Goal: Task Accomplishment & Management: Manage account settings

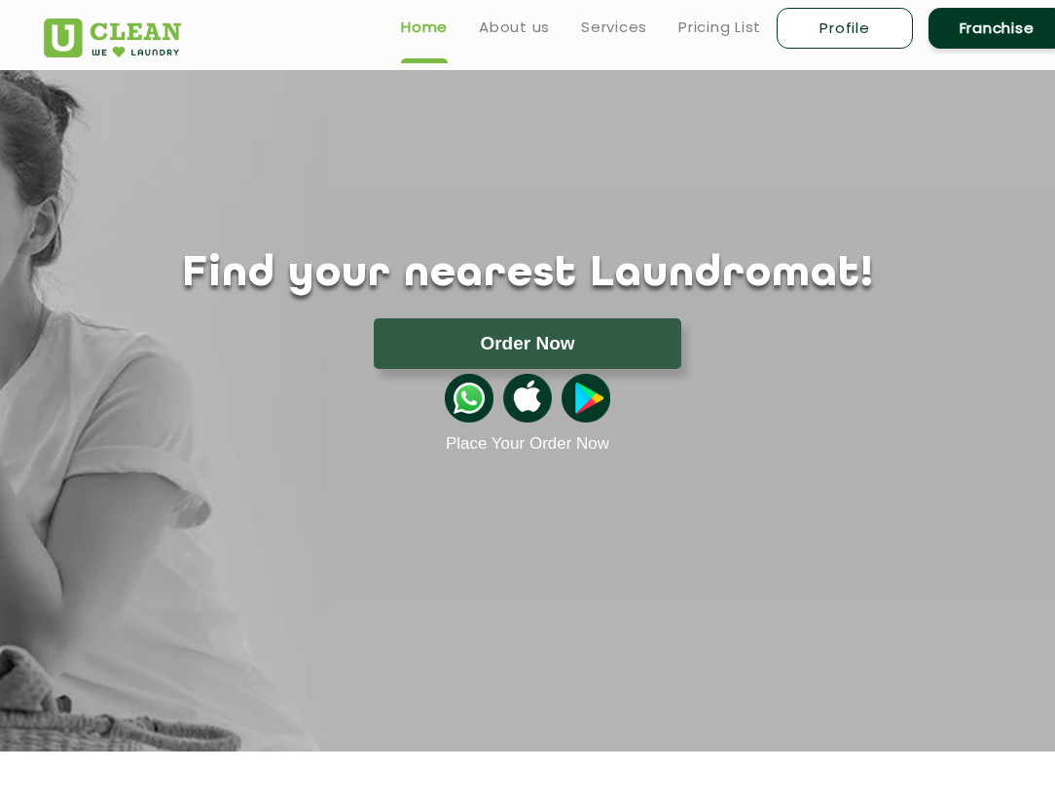
click at [815, 26] on link "Profile" at bounding box center [845, 28] width 136 height 41
select select
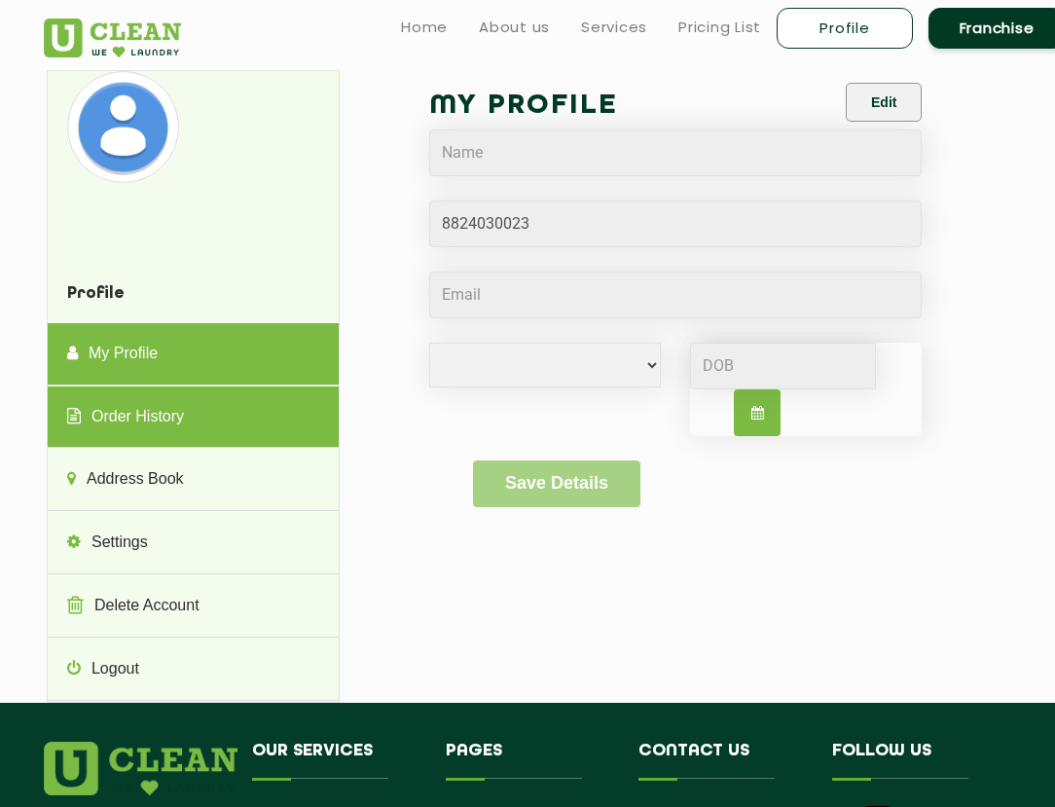
click at [147, 405] on link "Order History" at bounding box center [193, 417] width 291 height 62
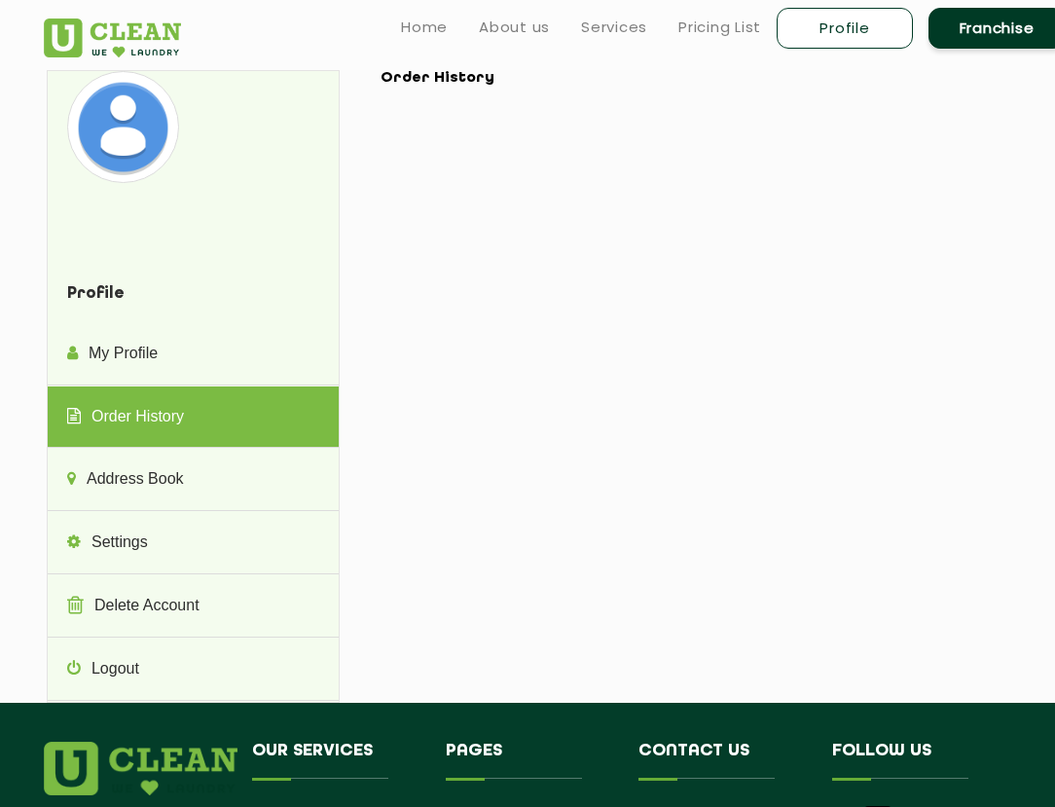
click at [157, 301] on h4 "Profile" at bounding box center [193, 294] width 291 height 57
click at [418, 28] on link "Home" at bounding box center [424, 27] width 47 height 23
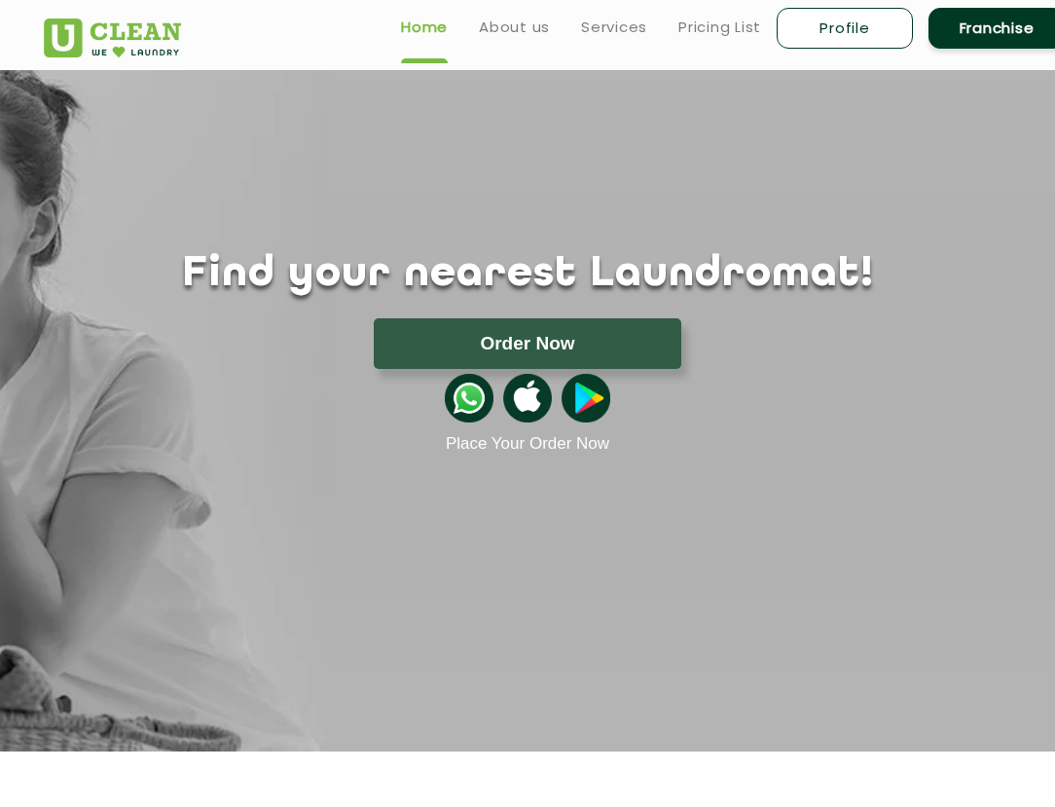
click at [822, 27] on link "Profile" at bounding box center [845, 28] width 136 height 41
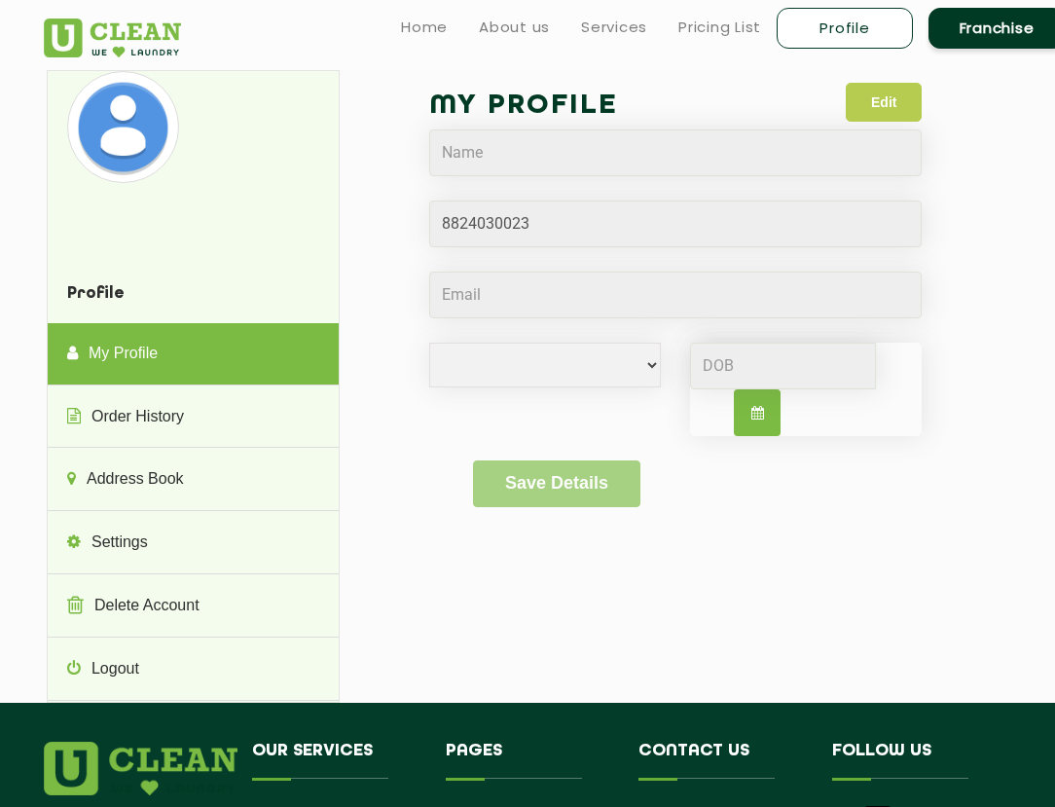
click at [894, 84] on button "Edit" at bounding box center [884, 102] width 76 height 39
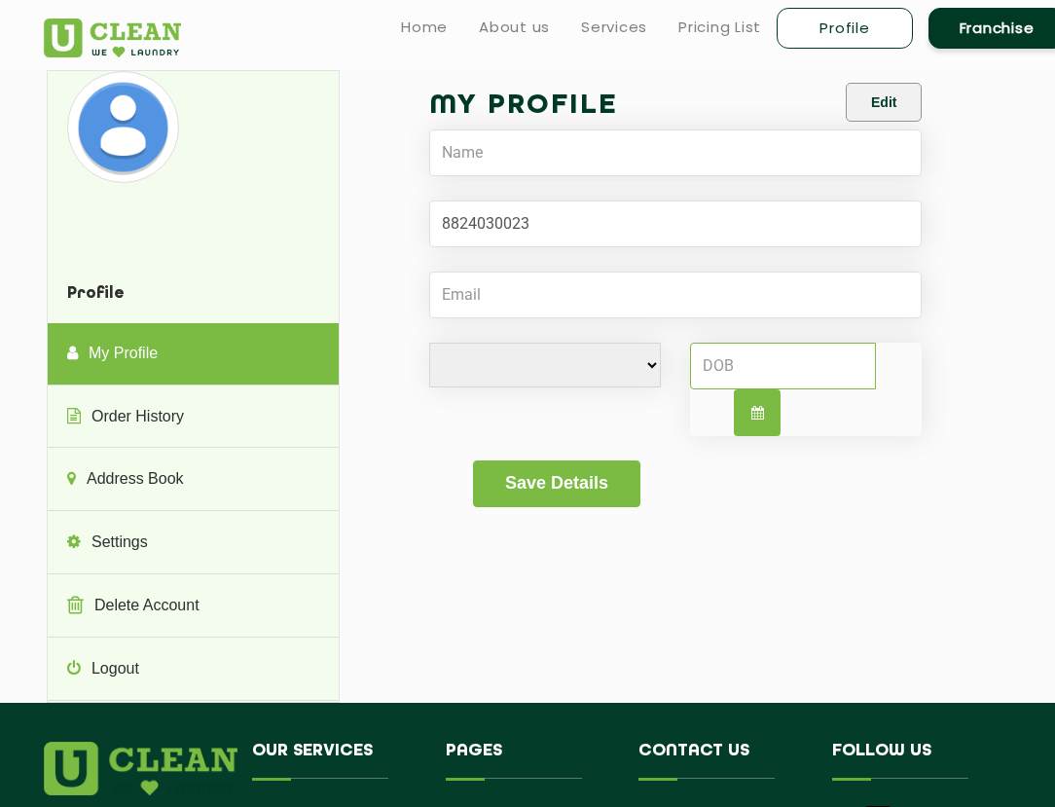
click at [735, 371] on input at bounding box center [782, 366] width 185 height 47
click at [614, 370] on select "[DEMOGRAPHIC_DATA] [DEMOGRAPHIC_DATA] i'd rather not say" at bounding box center [545, 365] width 232 height 45
select select "M"
click at [429, 343] on select "[DEMOGRAPHIC_DATA] [DEMOGRAPHIC_DATA] i'd rather not say" at bounding box center [545, 365] width 232 height 45
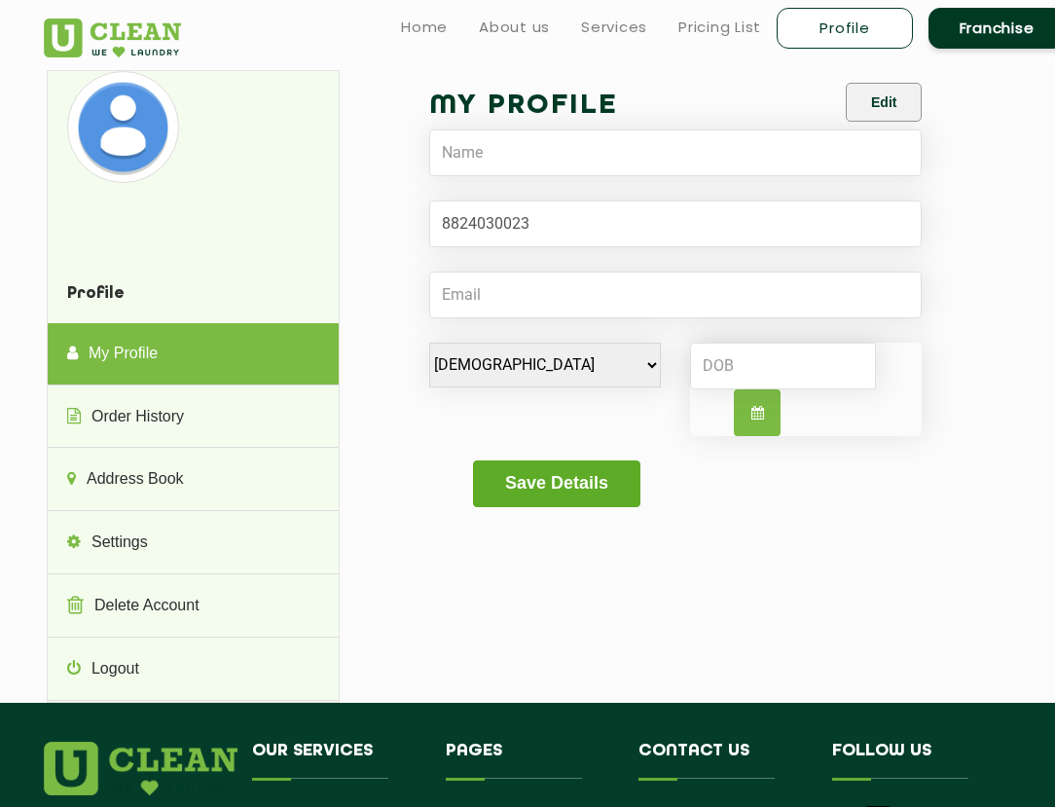
click at [585, 483] on button "Save Details" at bounding box center [556, 483] width 166 height 47
